Goal: Information Seeking & Learning: Learn about a topic

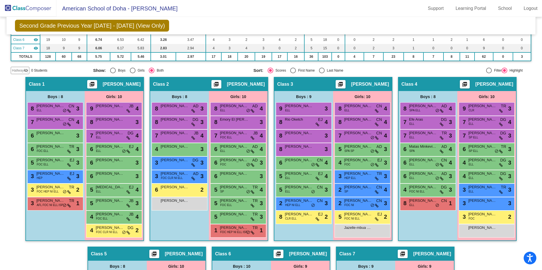
scroll to position [92, 0]
click at [115, 216] on span "[PERSON_NAME]" at bounding box center [110, 214] width 28 height 6
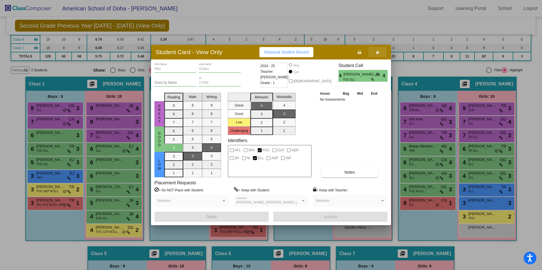
click at [379, 53] on button "button" at bounding box center [377, 52] width 18 height 10
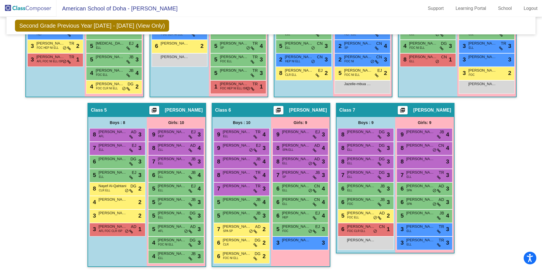
scroll to position [239, 0]
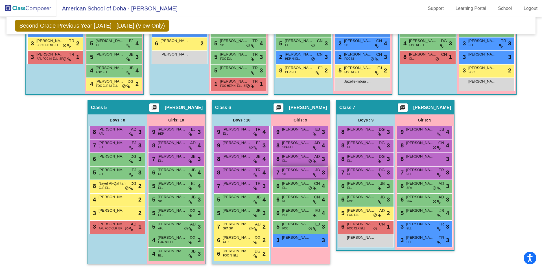
click at [303, 173] on span "[PERSON_NAME]" at bounding box center [296, 170] width 28 height 6
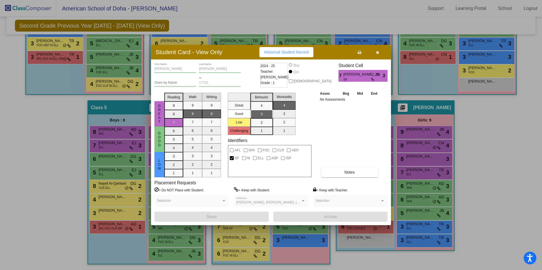
click at [378, 53] on icon "button" at bounding box center [377, 53] width 3 height 4
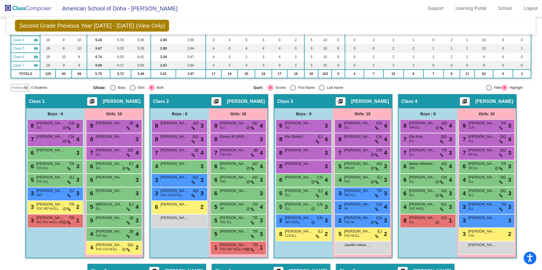
scroll to position [0, 0]
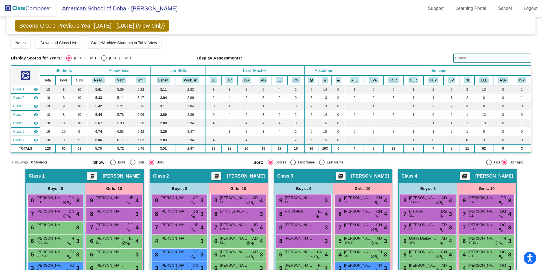
click at [36, 11] on img at bounding box center [28, 8] width 56 height 17
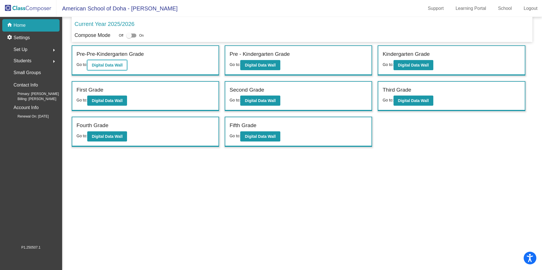
click at [104, 65] on b "Digital Data Wall" at bounding box center [107, 65] width 31 height 5
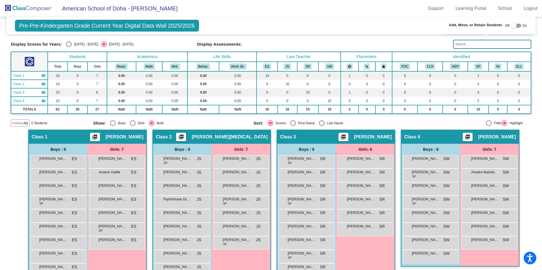
scroll to position [31, 0]
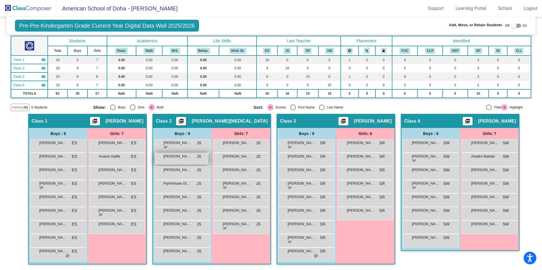
click at [178, 158] on span "[PERSON_NAME]" at bounding box center [177, 157] width 28 height 6
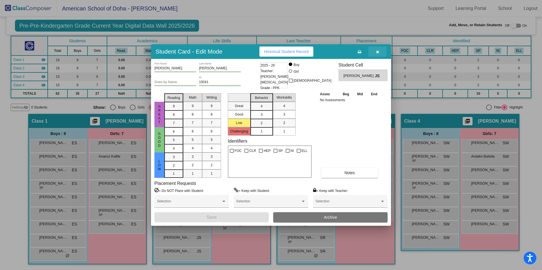
click at [378, 52] on icon "button" at bounding box center [377, 52] width 3 height 4
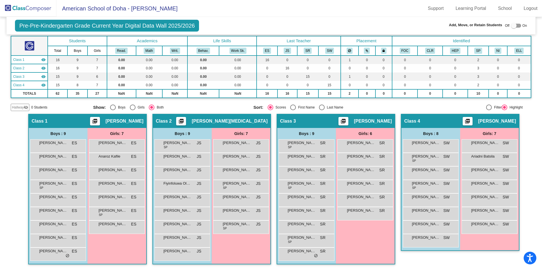
scroll to position [0, 0]
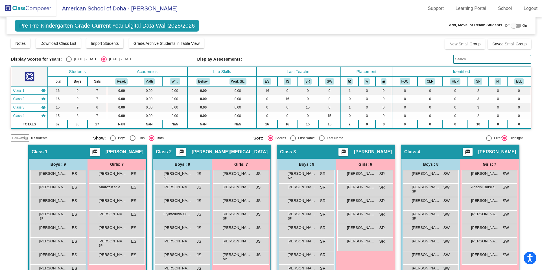
click at [33, 7] on img at bounding box center [28, 8] width 56 height 17
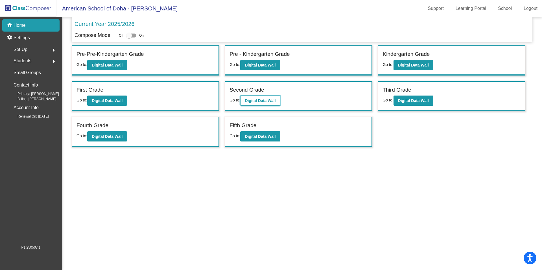
click at [272, 104] on button "Digital Data Wall" at bounding box center [260, 101] width 40 height 10
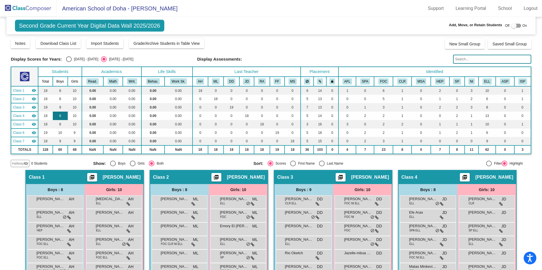
drag, startPoint x: 68, startPoint y: 61, endPoint x: 71, endPoint y: 117, distance: 55.7
click at [68, 61] on div "Select an option" at bounding box center [69, 59] width 6 height 6
click at [69, 62] on input "[DATE] - [DATE]" at bounding box center [69, 62] width 0 height 0
radio input "true"
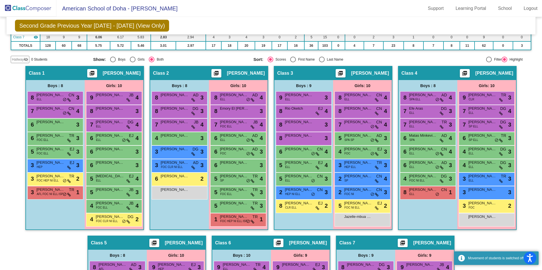
scroll to position [119, 0]
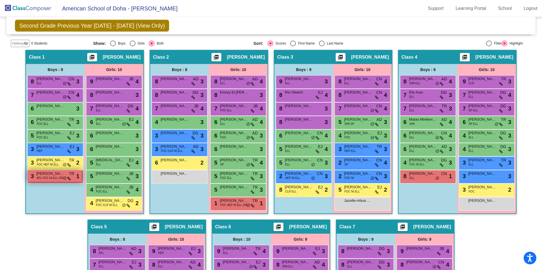
click at [49, 180] on span "AFL FOC NI ELL ISP" at bounding box center [50, 178] width 27 height 4
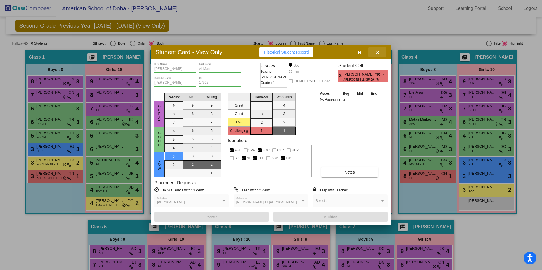
click at [379, 54] on button "button" at bounding box center [377, 52] width 18 height 10
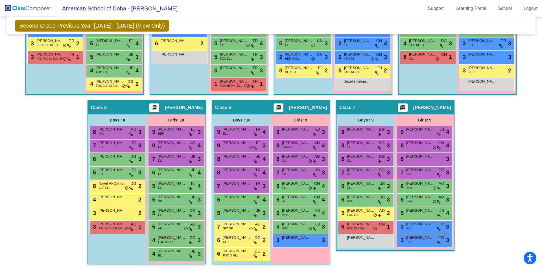
scroll to position [0, 0]
